Goal: Task Accomplishment & Management: Complete application form

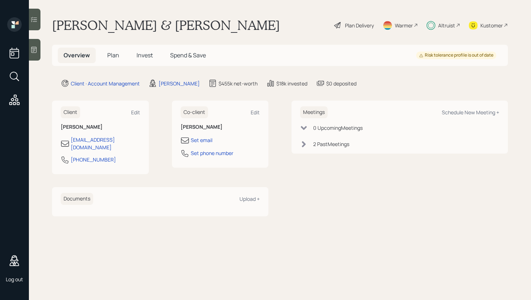
click at [356, 22] on div "Plan Delivery" at bounding box center [359, 26] width 29 height 8
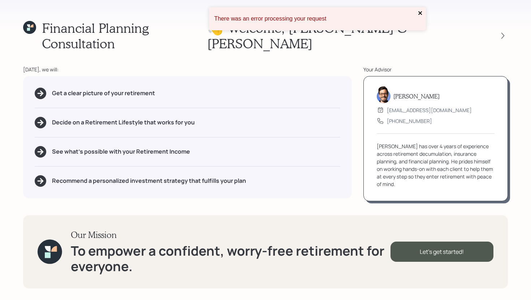
click at [421, 13] on icon "close" at bounding box center [420, 13] width 5 height 6
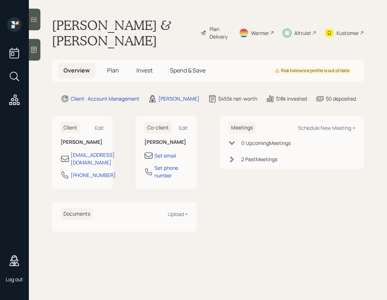
click at [114, 71] on span "Plan" at bounding box center [113, 70] width 12 height 8
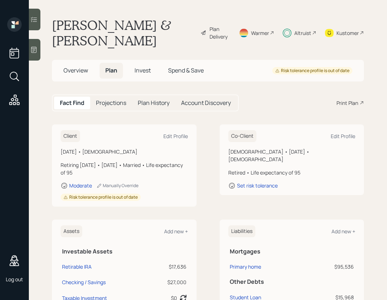
click at [213, 34] on div "Plan Delivery" at bounding box center [220, 32] width 21 height 15
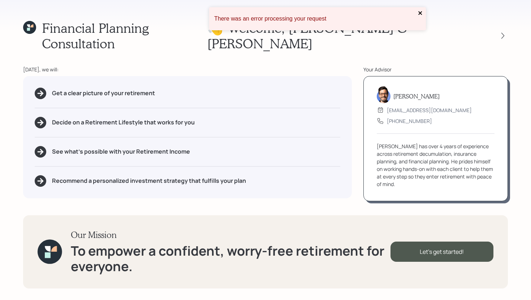
click at [420, 12] on icon "close" at bounding box center [420, 13] width 4 height 4
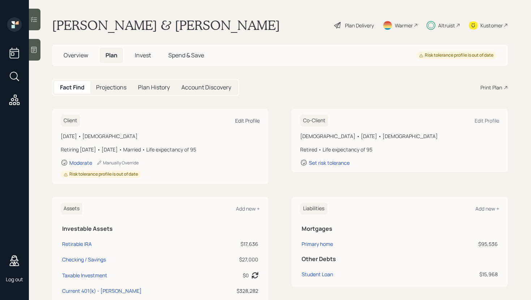
click at [252, 122] on div "Edit Profile" at bounding box center [247, 120] width 25 height 7
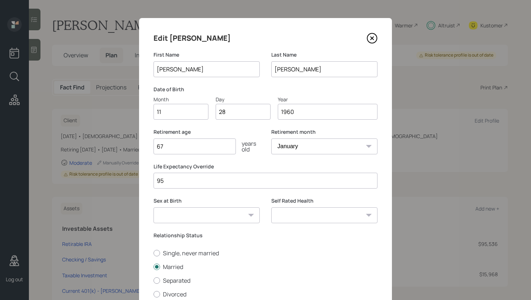
click at [250, 216] on div "[DEMOGRAPHIC_DATA] [DEMOGRAPHIC_DATA] Other / Prefer not to say" at bounding box center [206, 216] width 106 height 16
click at [250, 215] on div "[DEMOGRAPHIC_DATA] [DEMOGRAPHIC_DATA] Other / Prefer not to say" at bounding box center [206, 216] width 106 height 16
click at [213, 213] on select "[DEMOGRAPHIC_DATA] [DEMOGRAPHIC_DATA] Other / Prefer not to say" at bounding box center [206, 216] width 106 height 16
click at [371, 38] on icon at bounding box center [371, 38] width 3 height 3
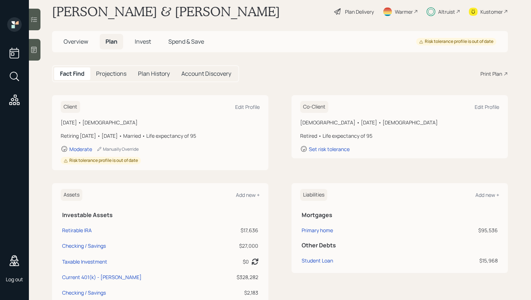
scroll to position [12, 0]
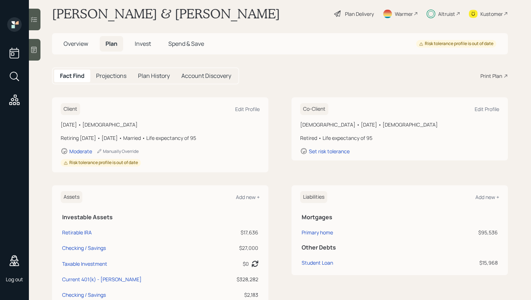
click at [354, 17] on div "Plan Delivery" at bounding box center [359, 14] width 29 height 8
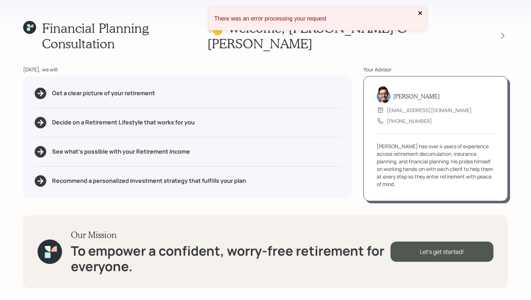
click at [419, 11] on icon "close" at bounding box center [420, 13] width 5 height 6
